Goal: Task Accomplishment & Management: Manage account settings

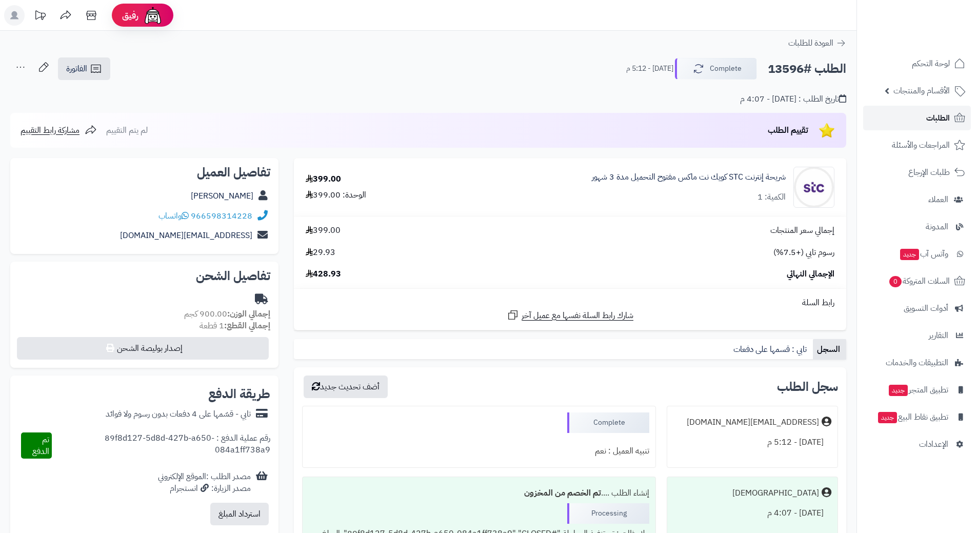
click at [893, 116] on link "الطلبات" at bounding box center [918, 118] width 108 height 25
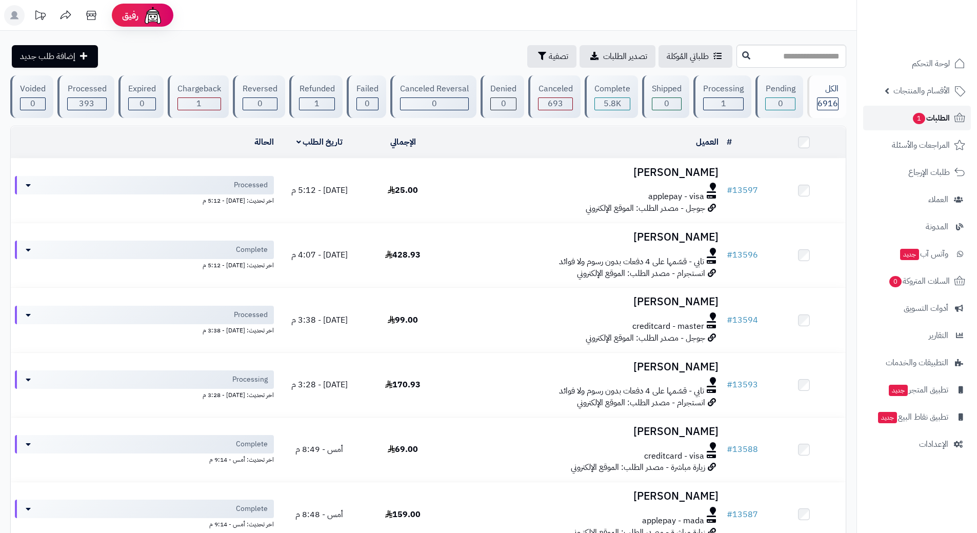
click at [914, 115] on span "1" at bounding box center [919, 118] width 12 height 11
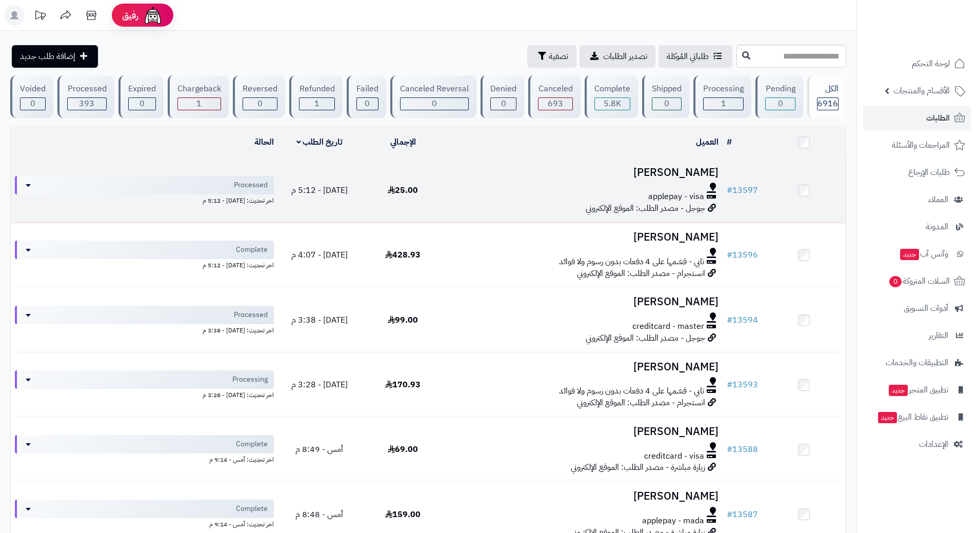
click at [498, 179] on td "خالد المغيولي applepay - visa جوجل - مصدر الطلب: الموقع الإلكتروني" at bounding box center [584, 191] width 278 height 64
click at [494, 199] on div "applepay - visa" at bounding box center [584, 197] width 270 height 12
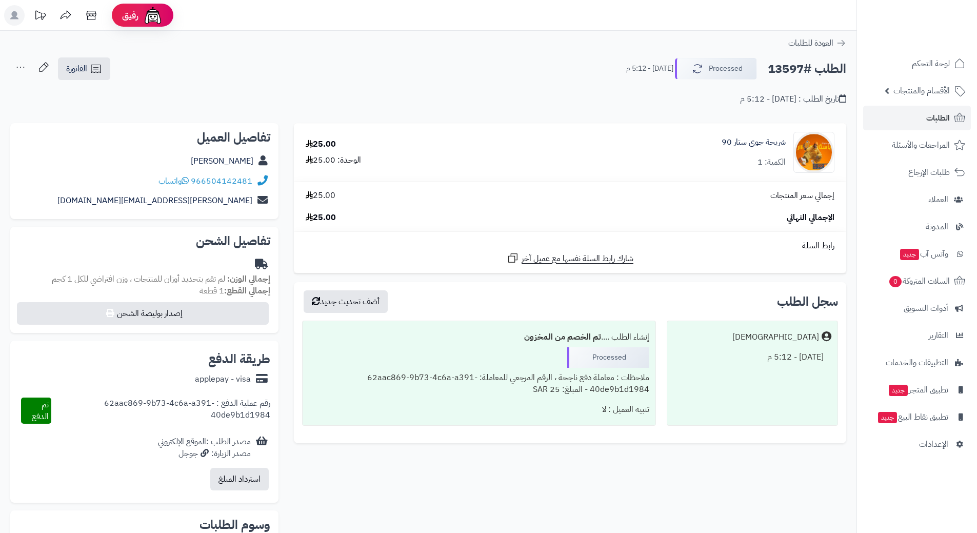
click at [808, 65] on h2 "الطلب #13597" at bounding box center [807, 68] width 79 height 21
copy div "الطلب #13597 Processed"
click at [791, 70] on h2 "الطلب #13597" at bounding box center [807, 68] width 79 height 21
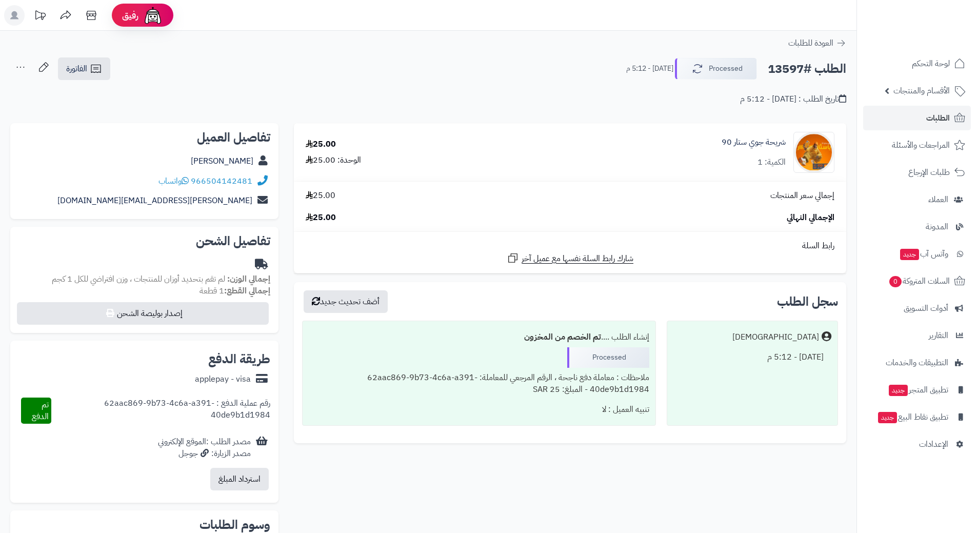
click at [792, 72] on h2 "الطلب #13597" at bounding box center [807, 68] width 79 height 21
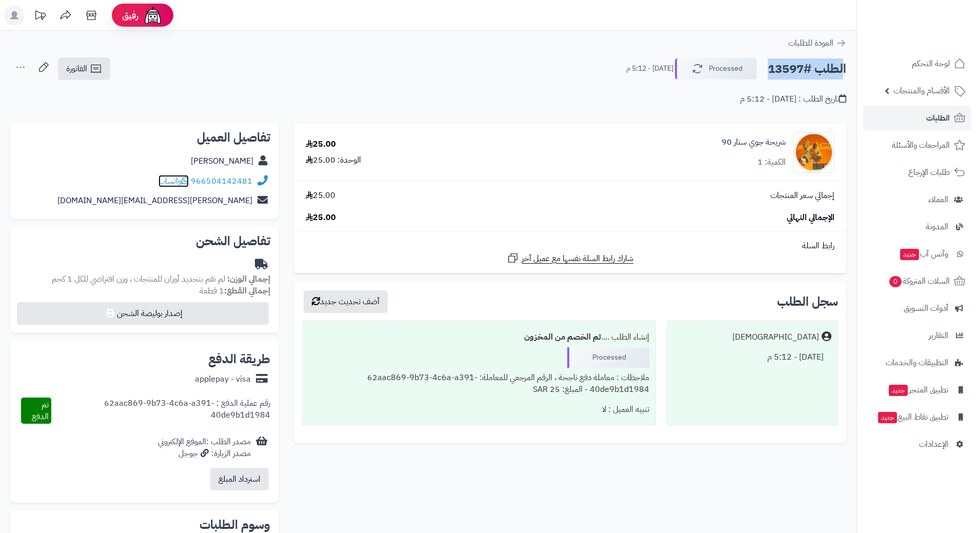
click at [186, 180] on icon at bounding box center [185, 180] width 7 height 8
click at [701, 61] on button "Processed" at bounding box center [716, 68] width 82 height 22
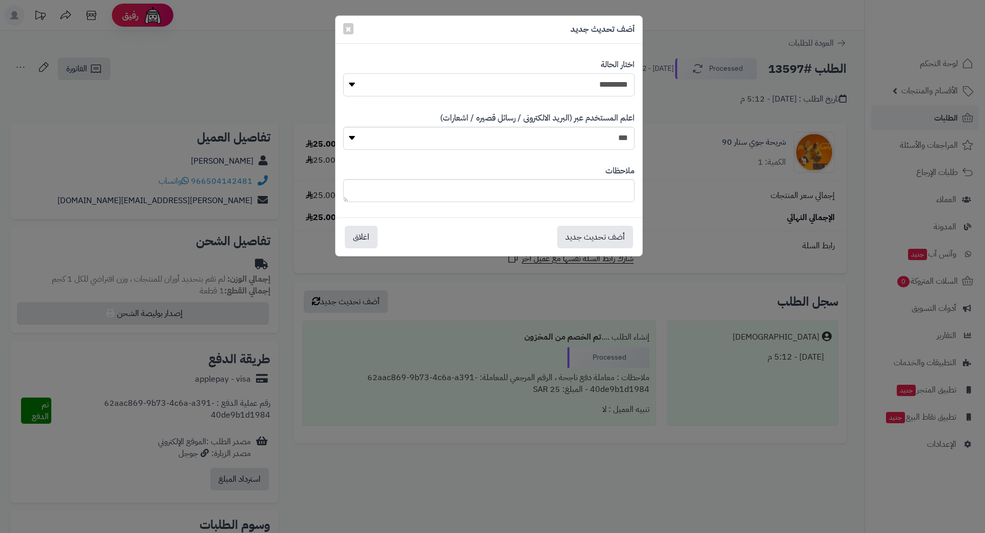
click at [595, 78] on select "**********" at bounding box center [488, 84] width 291 height 23
select select "*"
click at [343, 73] on select "**********" at bounding box center [488, 84] width 291 height 23
click at [601, 244] on button "أضف تحديث جديد" at bounding box center [595, 236] width 76 height 23
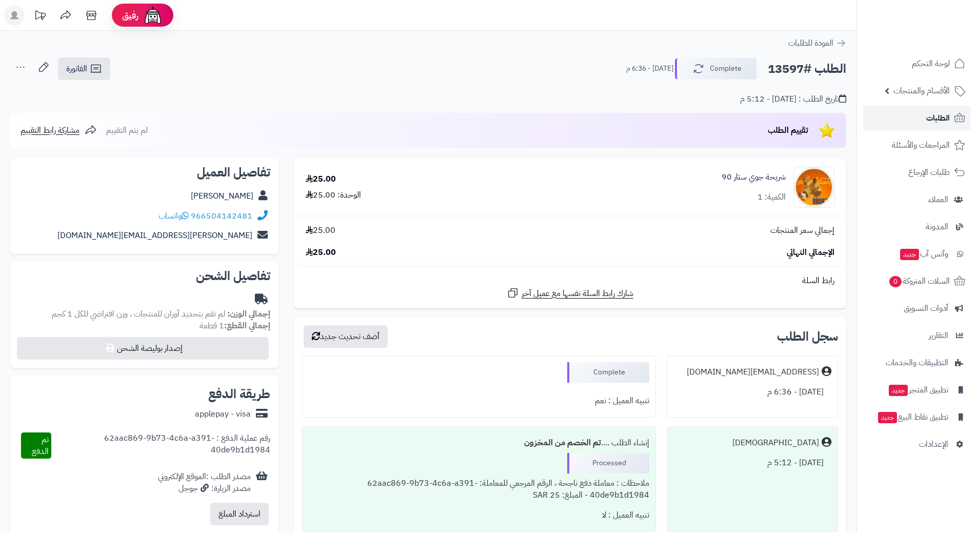
click at [867, 117] on link "الطلبات" at bounding box center [918, 118] width 108 height 25
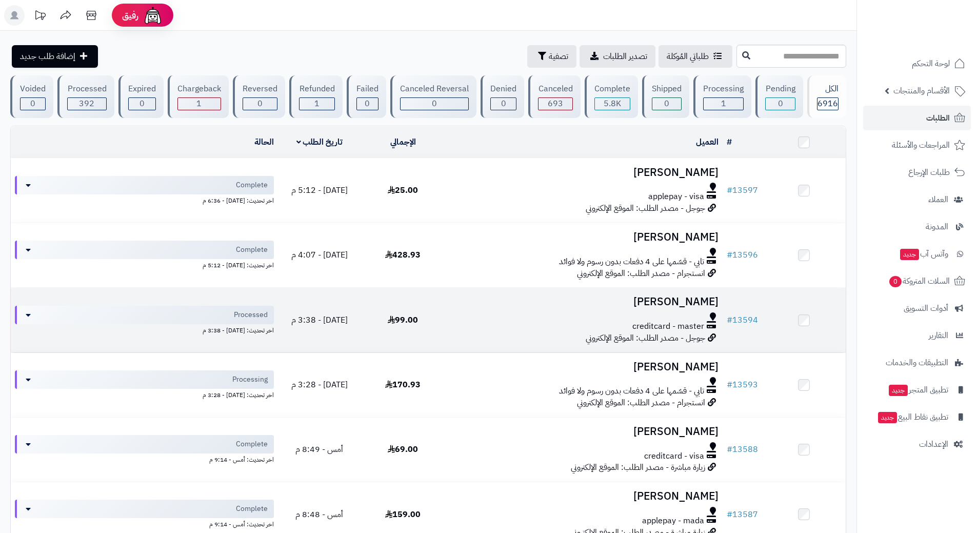
click at [483, 329] on div "creditcard - master" at bounding box center [584, 327] width 270 height 12
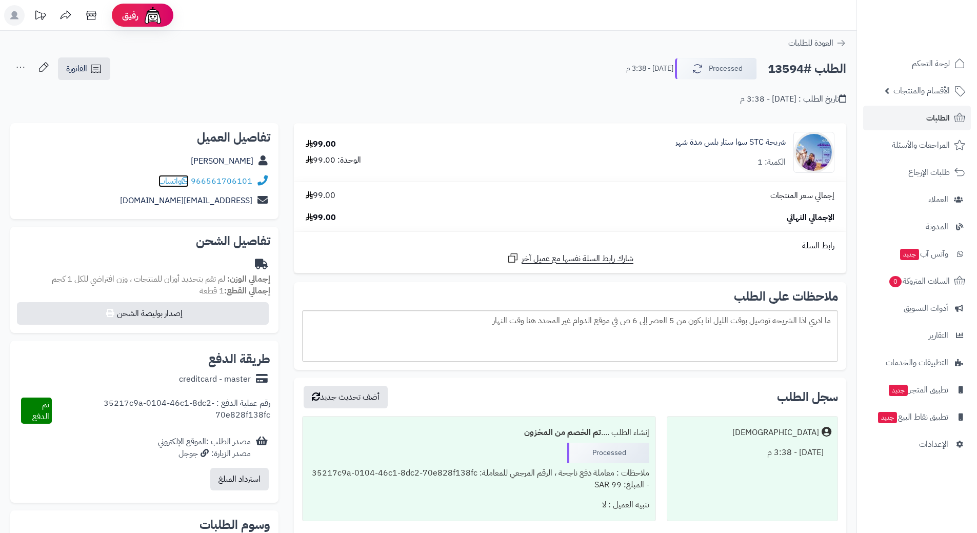
click at [189, 180] on icon at bounding box center [185, 180] width 7 height 8
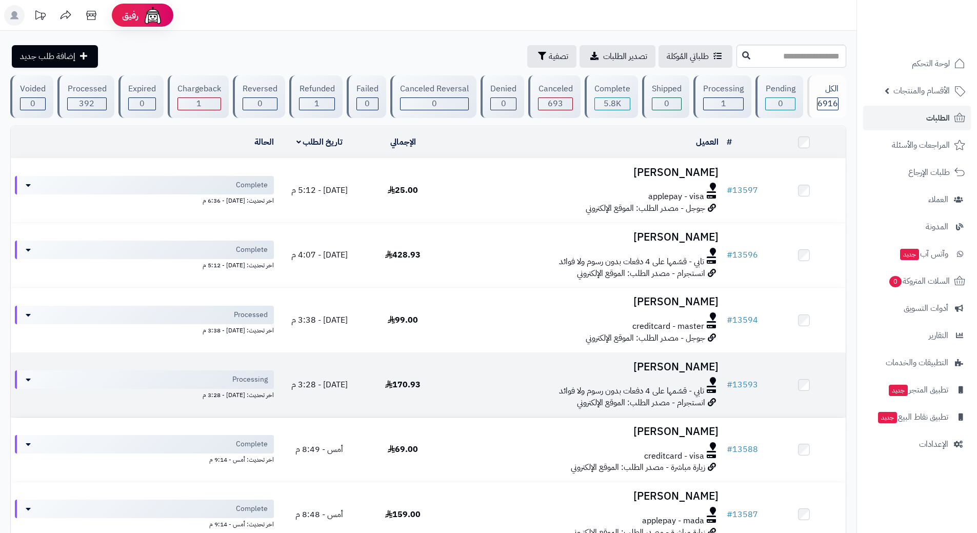
click at [482, 398] on td "ساره سعود تابي - قسّمها على 4 دفعات بدون رسوم ولا فوائد انستجرام - مصدر الطلب: …" at bounding box center [584, 385] width 278 height 64
click at [482, 397] on td "ساره سعود تابي - قسّمها على 4 دفعات بدون رسوم ولا فوائد انستجرام - مصدر الطلب: …" at bounding box center [584, 385] width 278 height 64
click at [481, 394] on div "تابي - قسّمها على 4 دفعات بدون رسوم ولا فوائد" at bounding box center [584, 391] width 270 height 12
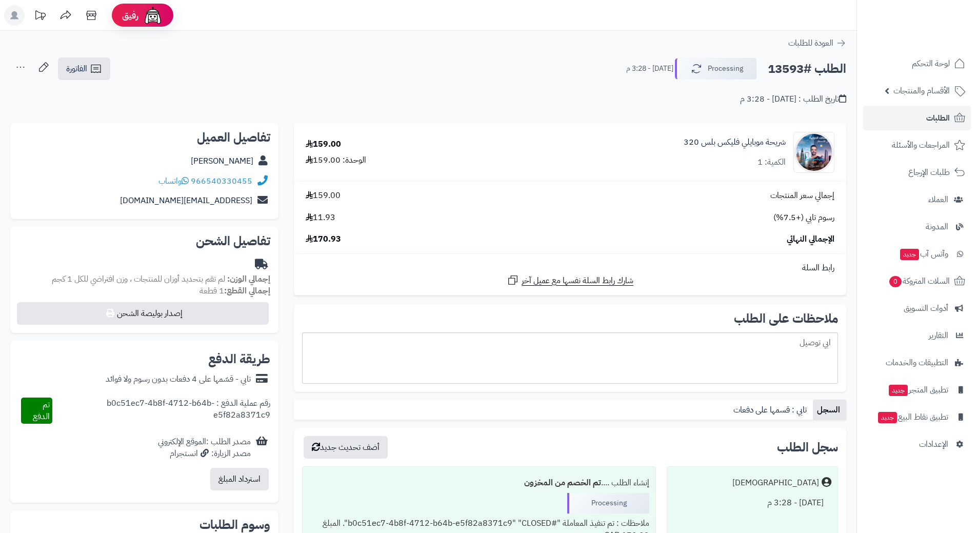
click at [809, 68] on h2 "الطلب #13593" at bounding box center [807, 68] width 79 height 21
copy div "الطلب #13593 Processing"
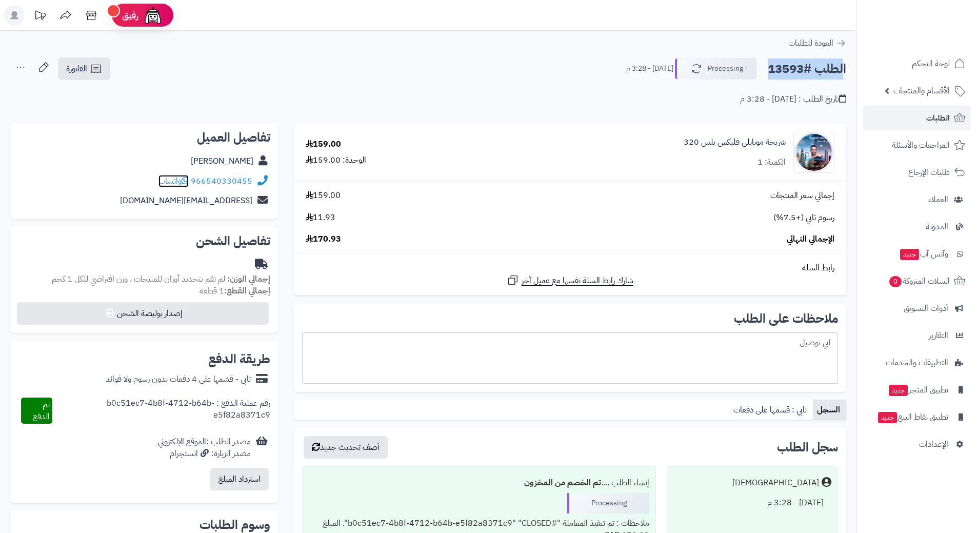
click at [187, 179] on icon at bounding box center [185, 180] width 7 height 8
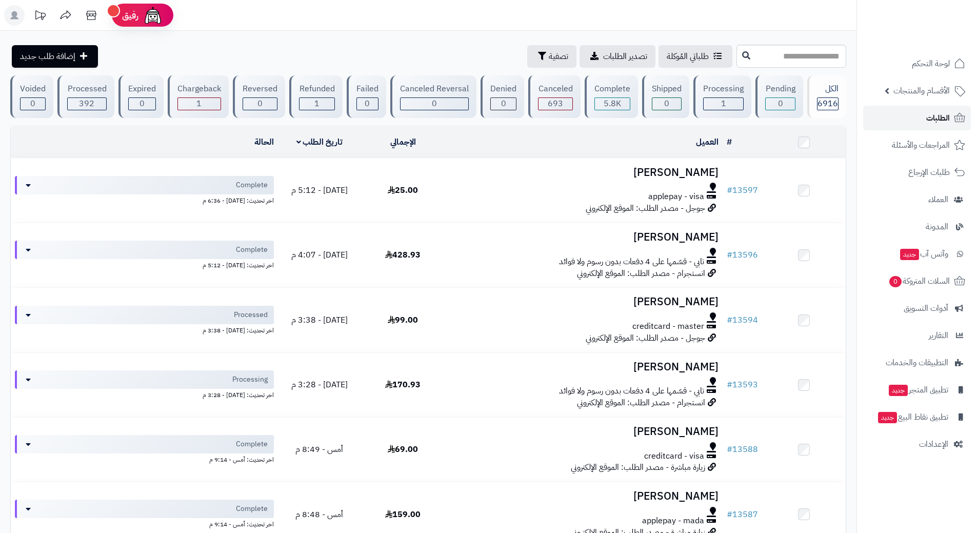
click at [904, 117] on link "الطلبات" at bounding box center [918, 118] width 108 height 25
click at [890, 107] on link "الطلبات" at bounding box center [918, 118] width 108 height 25
click at [778, 47] on input "text" at bounding box center [792, 56] width 110 height 23
type input "*****"
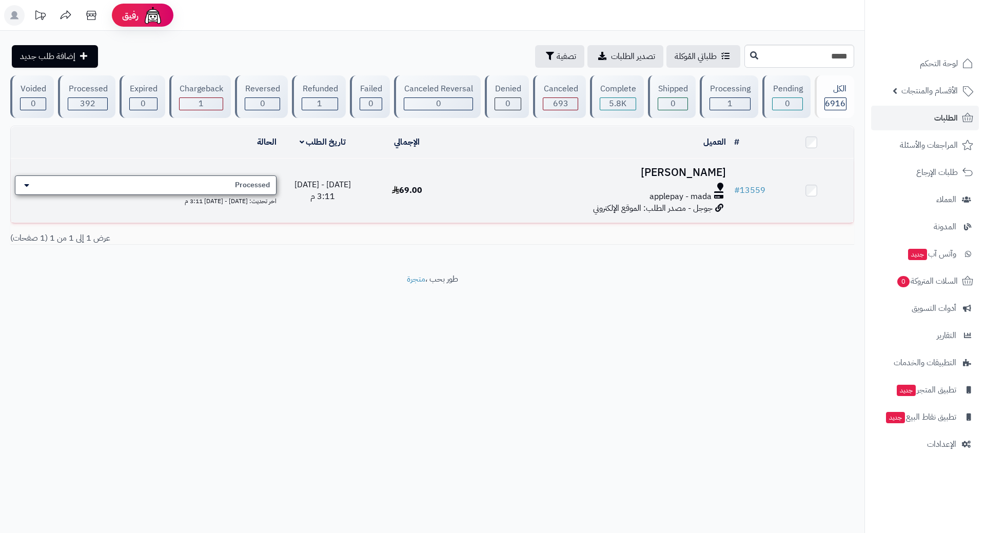
click at [237, 182] on span "Processed" at bounding box center [252, 185] width 35 height 10
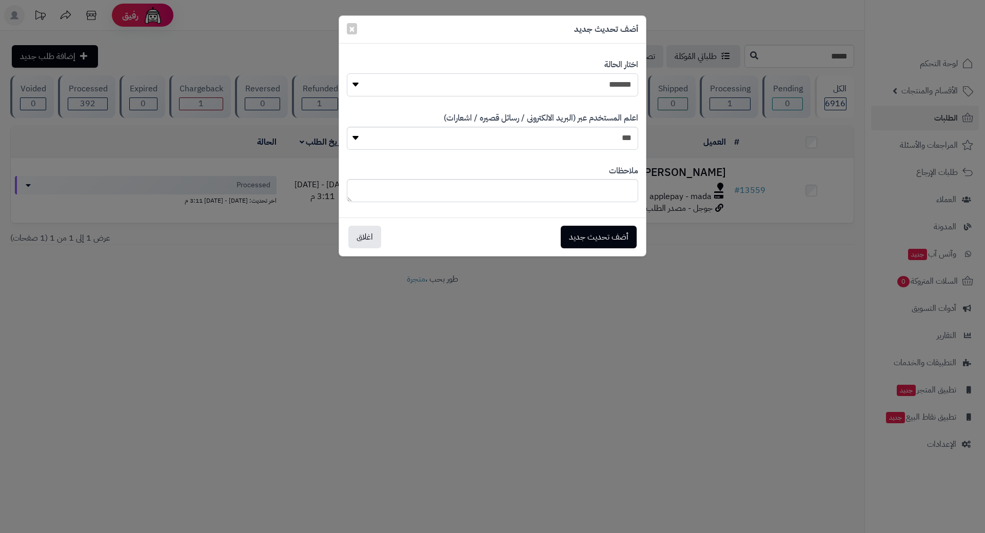
click at [473, 85] on select "**********" at bounding box center [492, 84] width 291 height 23
select select "*"
click at [347, 73] on select "**********" at bounding box center [492, 84] width 291 height 23
click at [596, 238] on button "أضف تحديث جديد" at bounding box center [599, 236] width 76 height 23
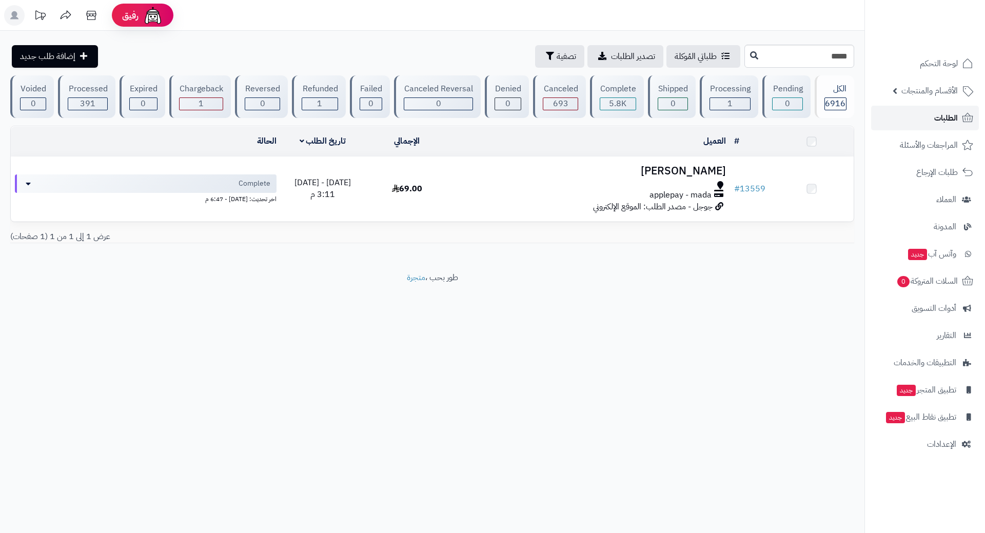
click at [908, 116] on link "الطلبات" at bounding box center [925, 118] width 108 height 25
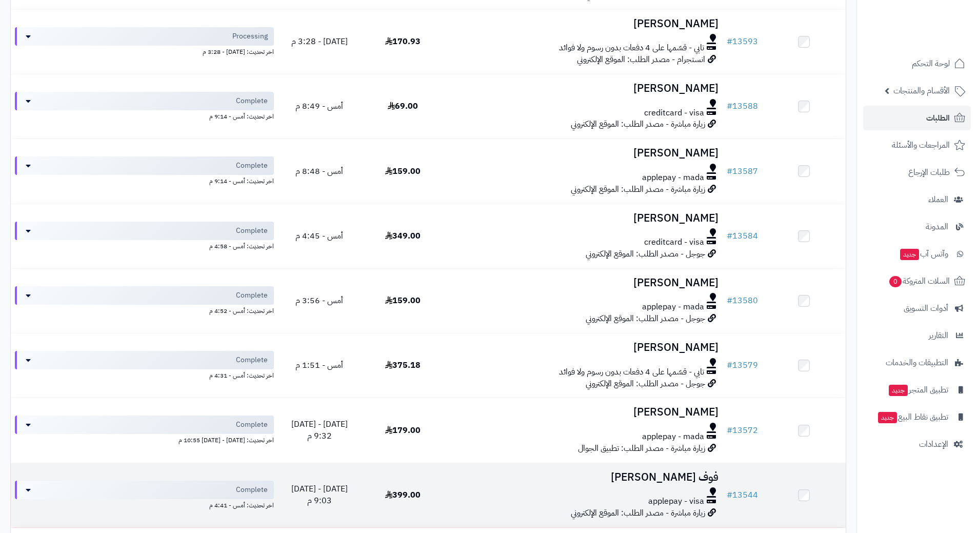
scroll to position [359, 0]
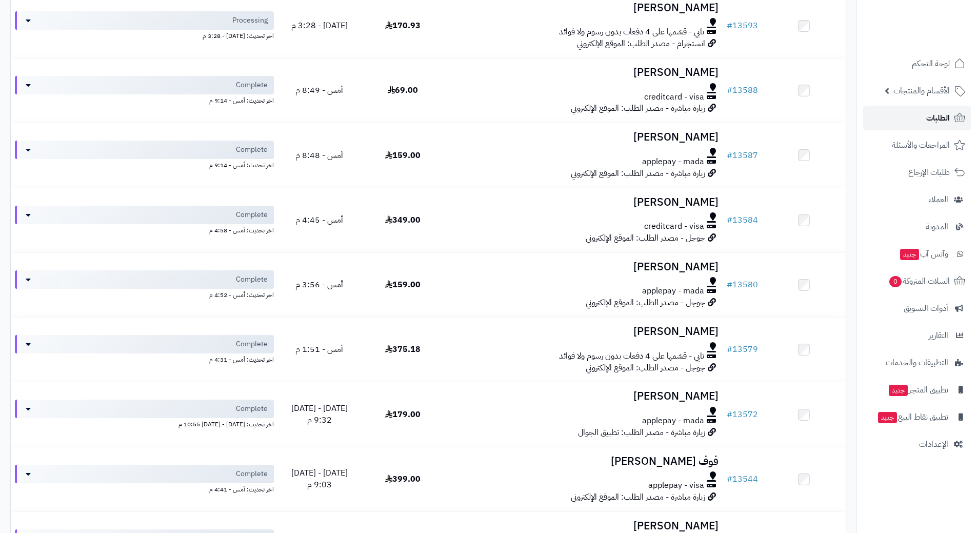
click at [915, 119] on link "الطلبات" at bounding box center [918, 118] width 108 height 25
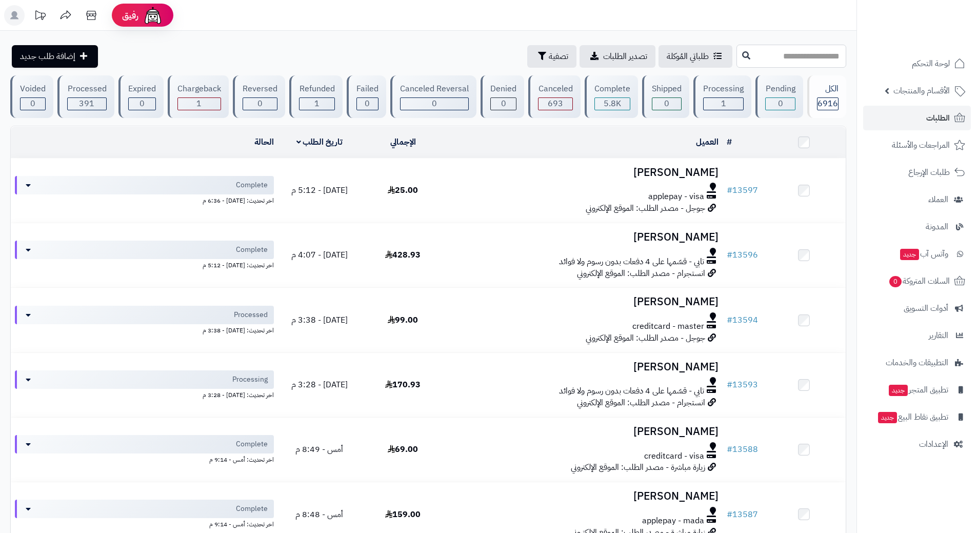
click at [737, 58] on input "text" at bounding box center [792, 56] width 110 height 23
type input "*****"
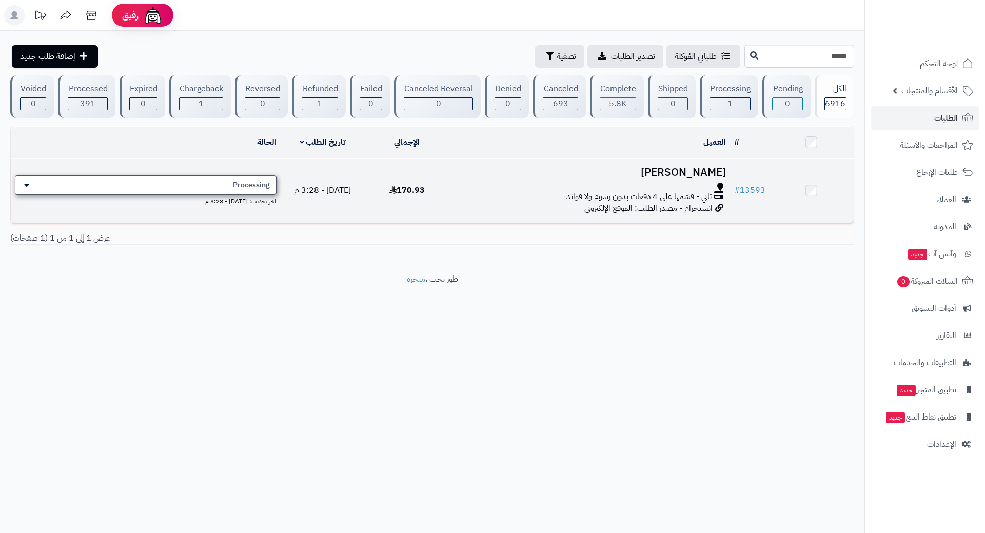
click at [249, 184] on span "Processing" at bounding box center [251, 185] width 37 height 10
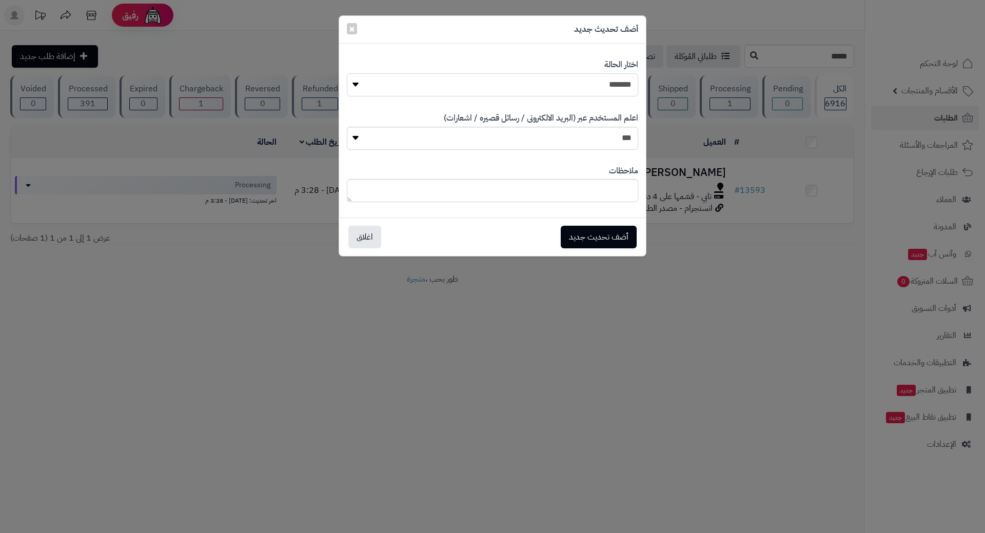
click at [468, 81] on select "**********" at bounding box center [492, 84] width 291 height 23
select select "*"
click at [347, 73] on select "**********" at bounding box center [492, 84] width 291 height 23
click at [600, 229] on button "أضف تحديث جديد" at bounding box center [599, 236] width 76 height 23
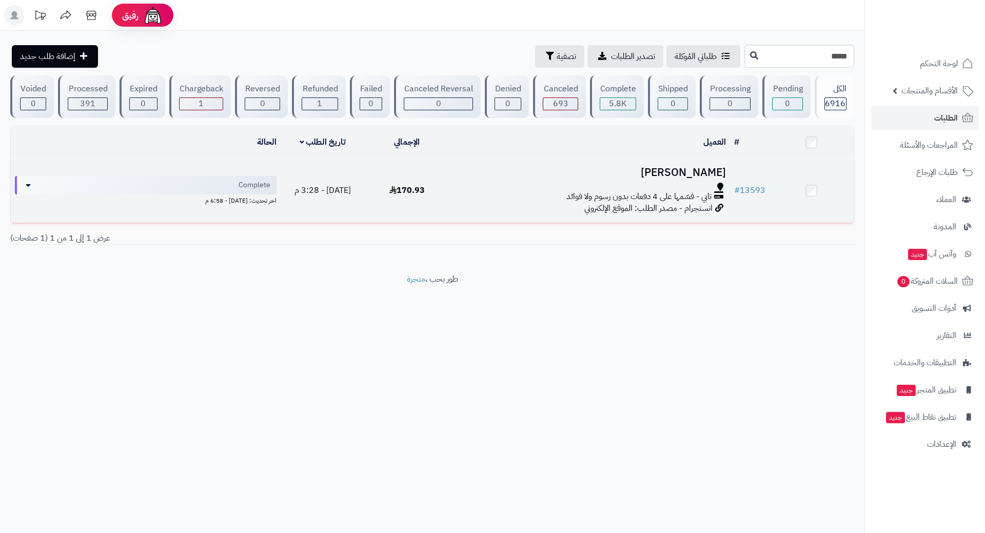
click at [456, 175] on h3 "ساره سعود" at bounding box center [590, 173] width 272 height 12
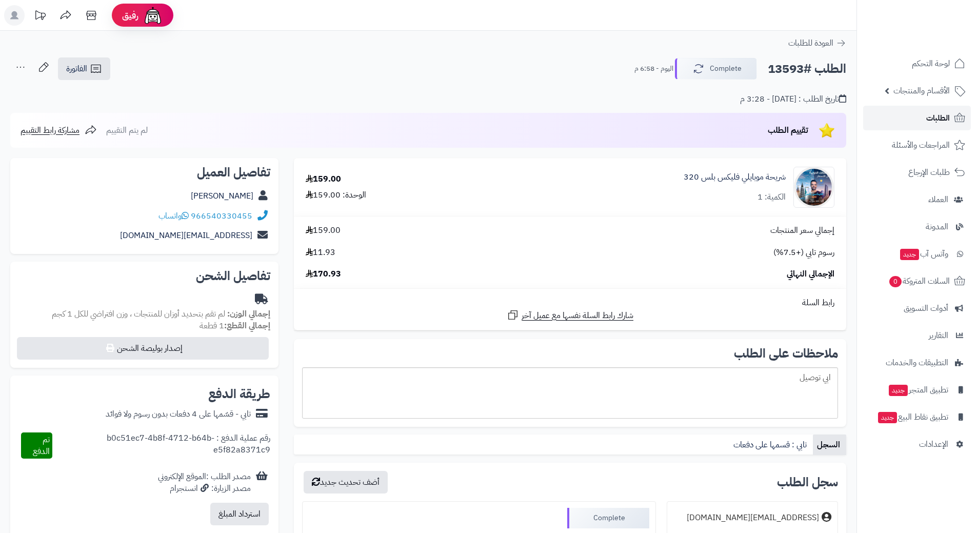
click at [908, 123] on link "الطلبات" at bounding box center [918, 118] width 108 height 25
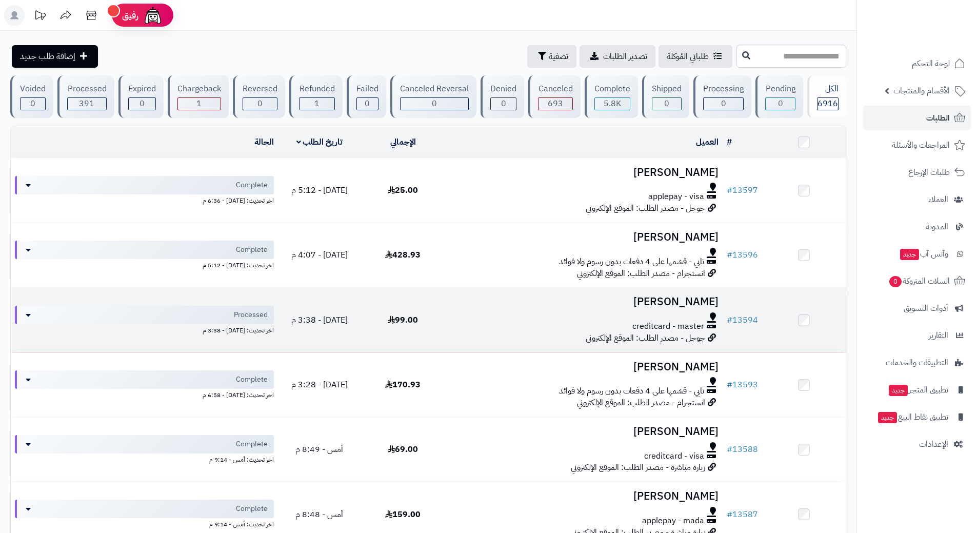
drag, startPoint x: 473, startPoint y: 264, endPoint x: 463, endPoint y: 309, distance: 45.6
click at [464, 306] on h3 "[PERSON_NAME]" at bounding box center [584, 302] width 270 height 12
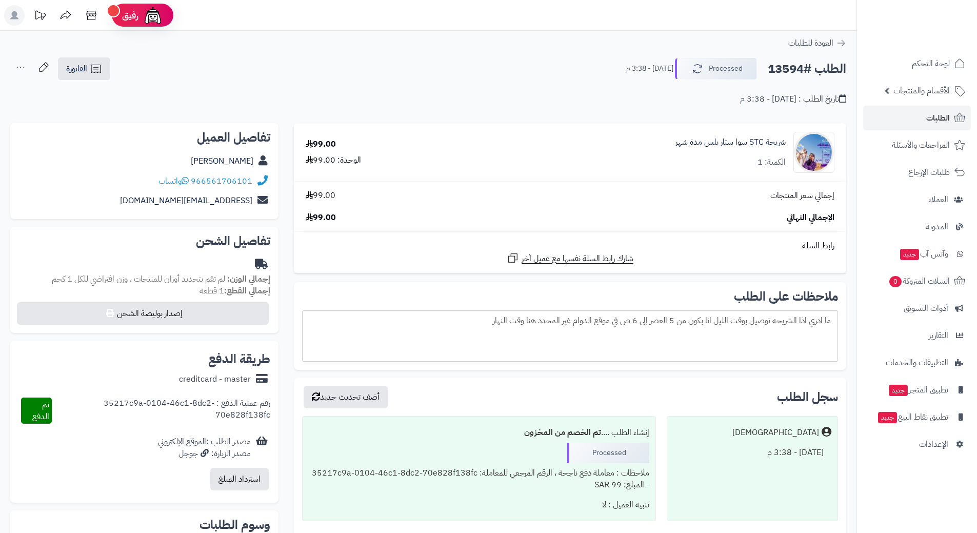
click at [787, 71] on h2 "الطلب #13594" at bounding box center [807, 68] width 79 height 21
click at [909, 116] on link "الطلبات" at bounding box center [918, 118] width 108 height 25
